Goal: Check status: Check status

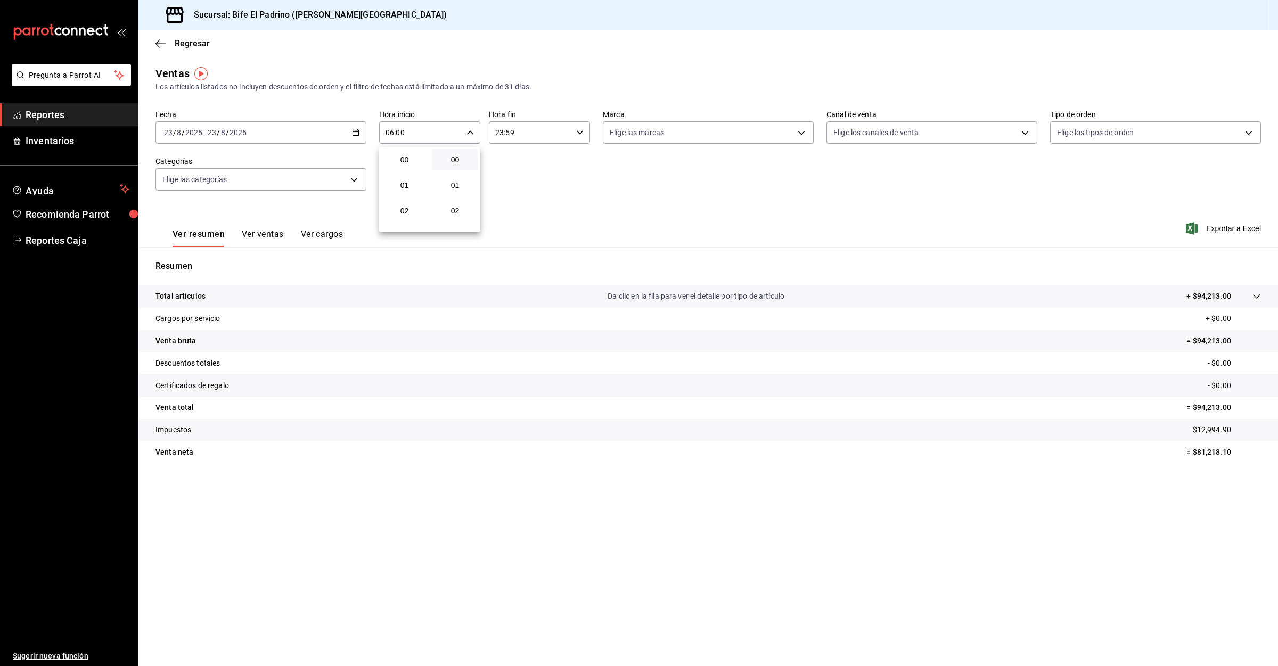
scroll to position [160, 0]
click at [48, 113] on div at bounding box center [639, 333] width 1278 height 666
click at [48, 117] on span "Reportes" at bounding box center [78, 115] width 104 height 14
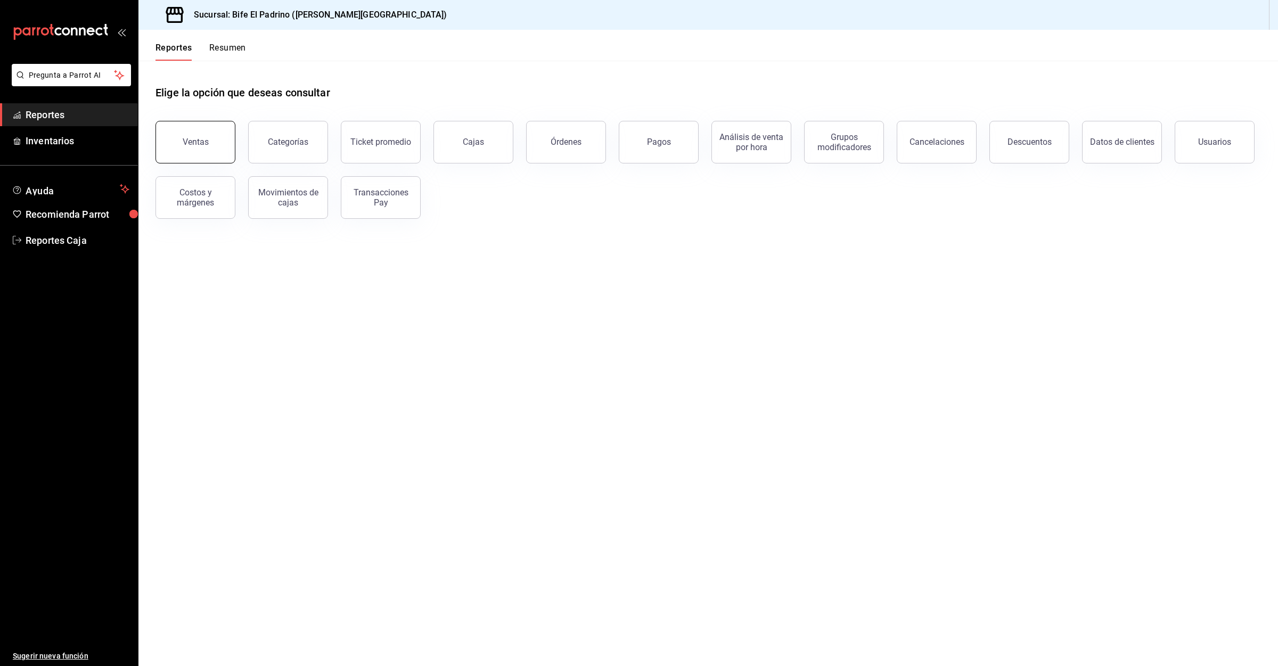
click at [206, 137] on div "Ventas" at bounding box center [196, 142] width 26 height 10
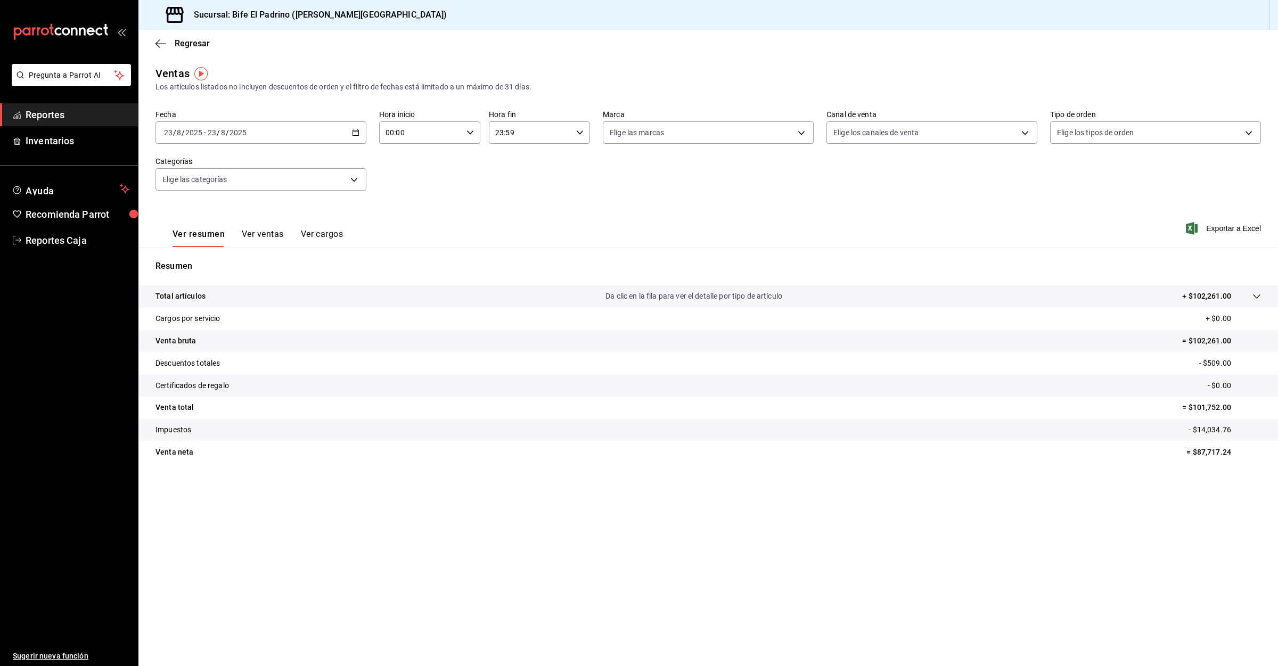
click at [475, 134] on div "00:00 Hora inicio" at bounding box center [429, 132] width 101 height 22
click at [410, 207] on span "05" at bounding box center [405, 207] width 34 height 9
type input "05:00"
